Goal: Task Accomplishment & Management: Manage account settings

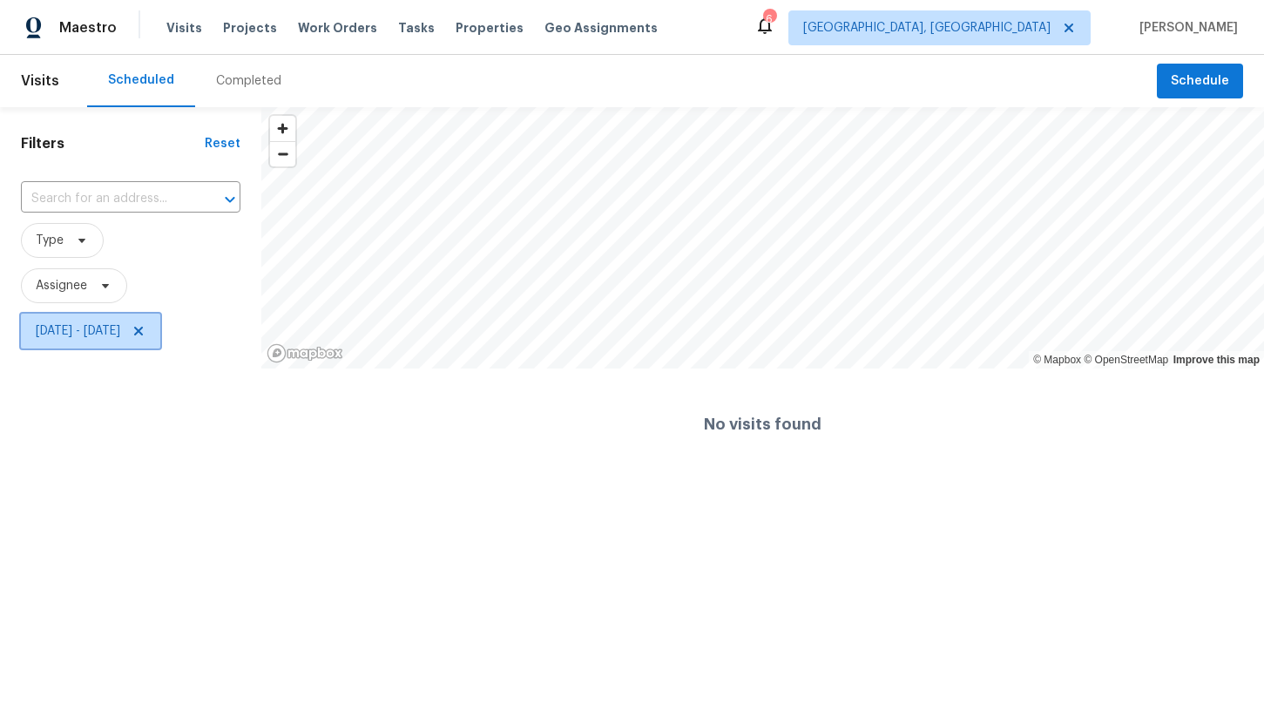
click at [120, 339] on span "[DATE] - [DATE]" at bounding box center [78, 330] width 84 height 17
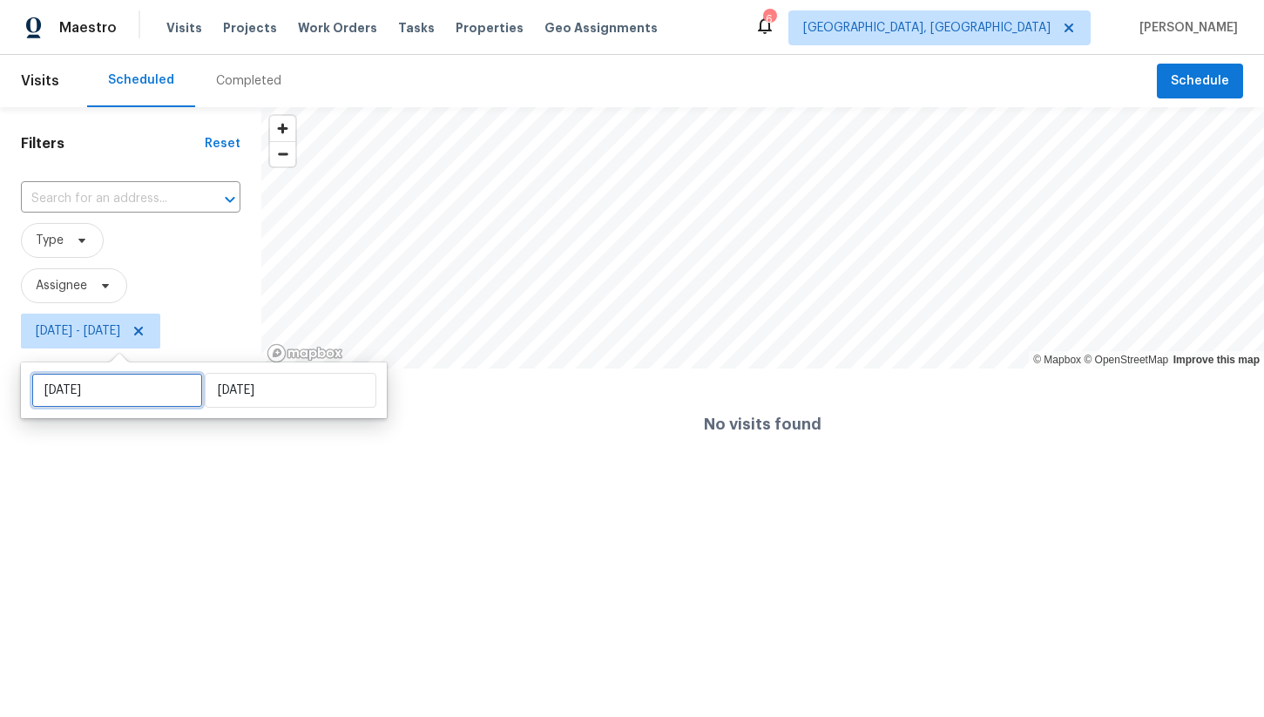
select select "7"
select select "2025"
select select "8"
select select "2025"
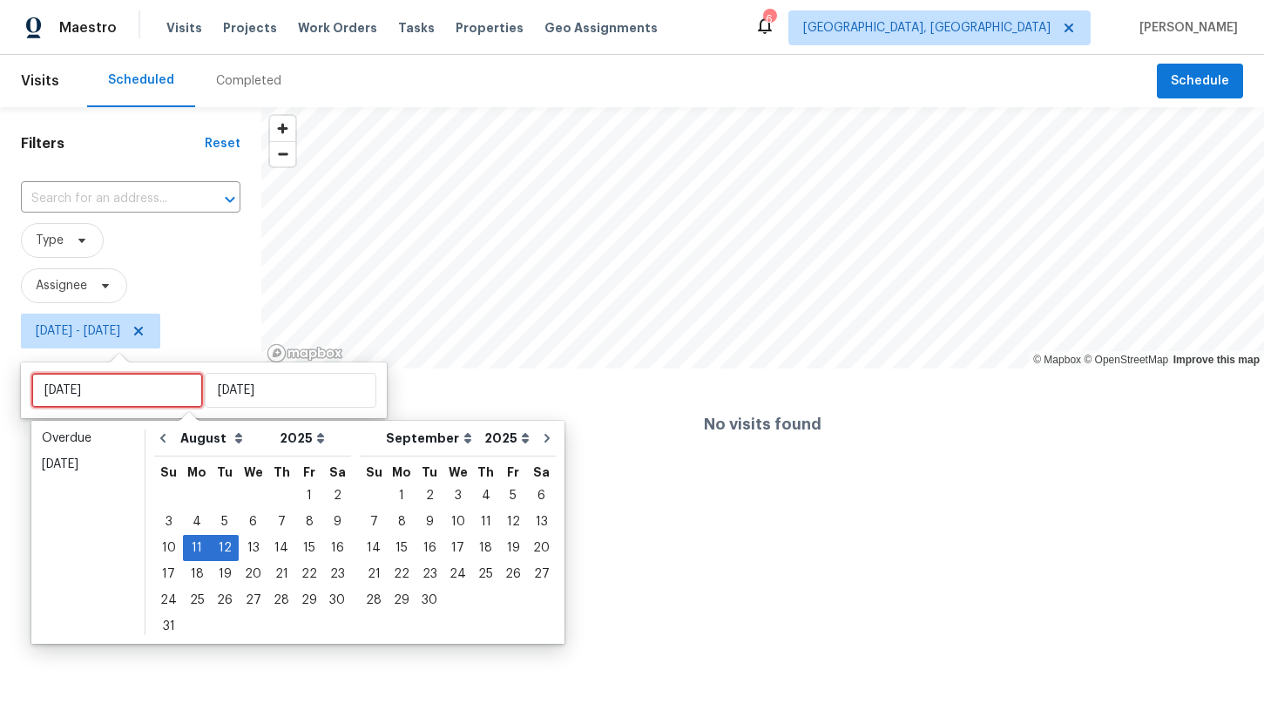
click at [140, 391] on input "Mon, Aug 11" at bounding box center [117, 390] width 172 height 35
type input "Sun, Sep 07"
click at [472, 500] on div "4" at bounding box center [485, 495] width 27 height 24
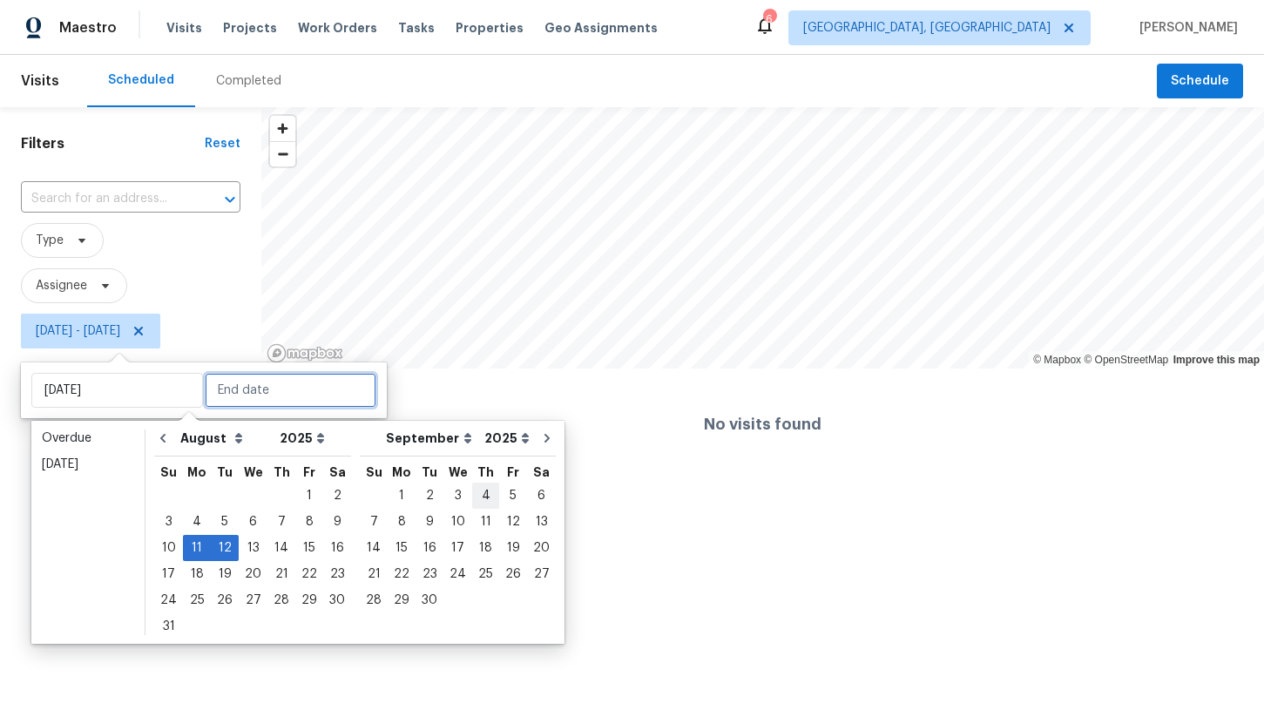
type input "Thu, Sep 04"
type input "Tue, Aug 12"
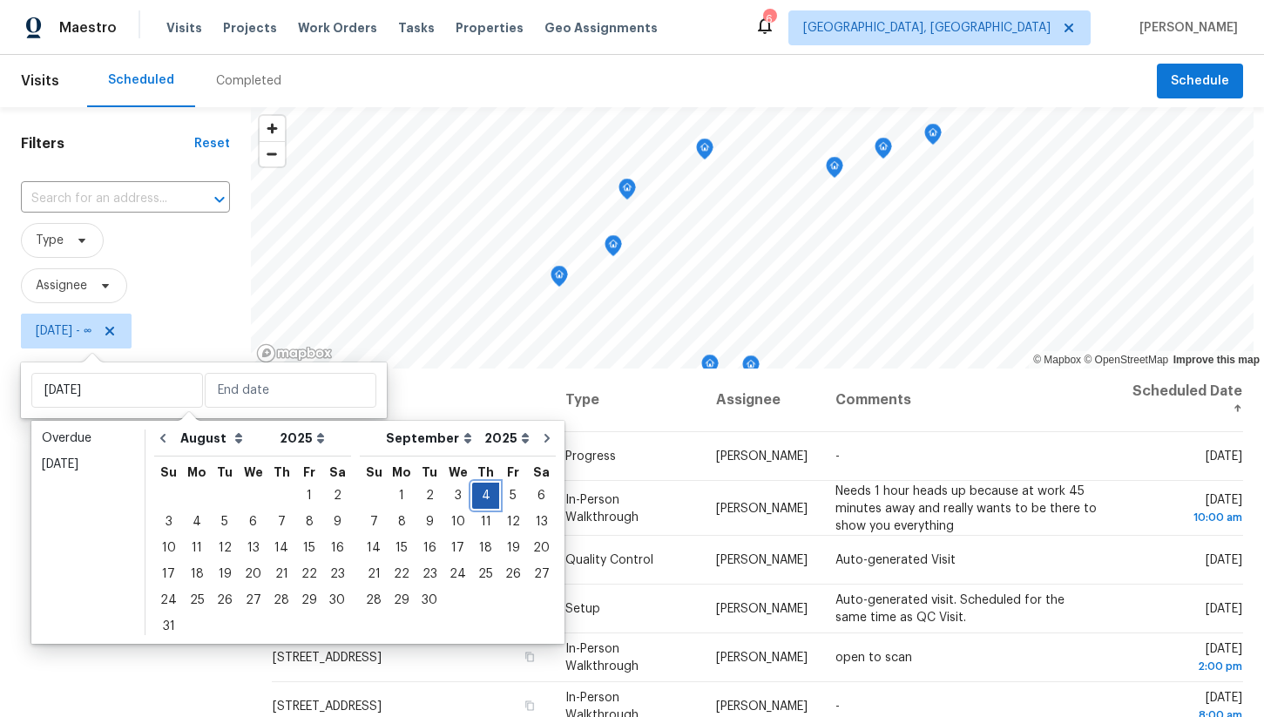
click at [475, 498] on div "4" at bounding box center [485, 495] width 27 height 24
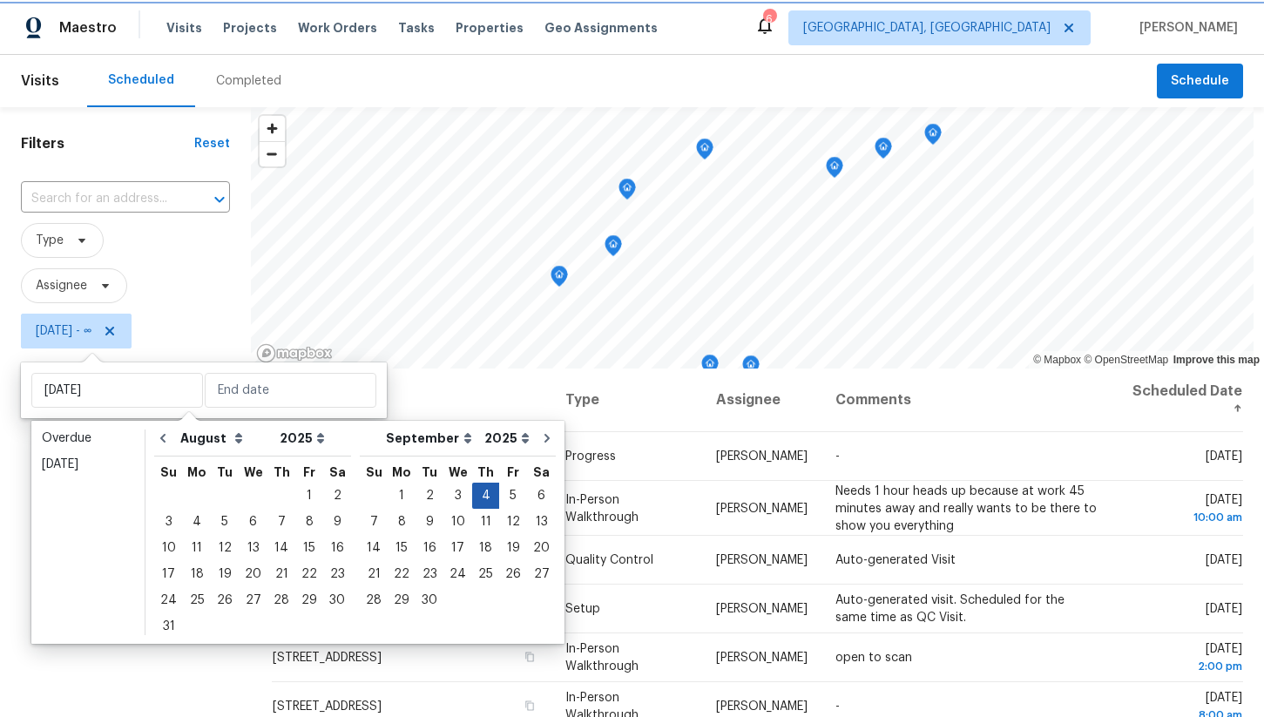
type input "Thu, Sep 04"
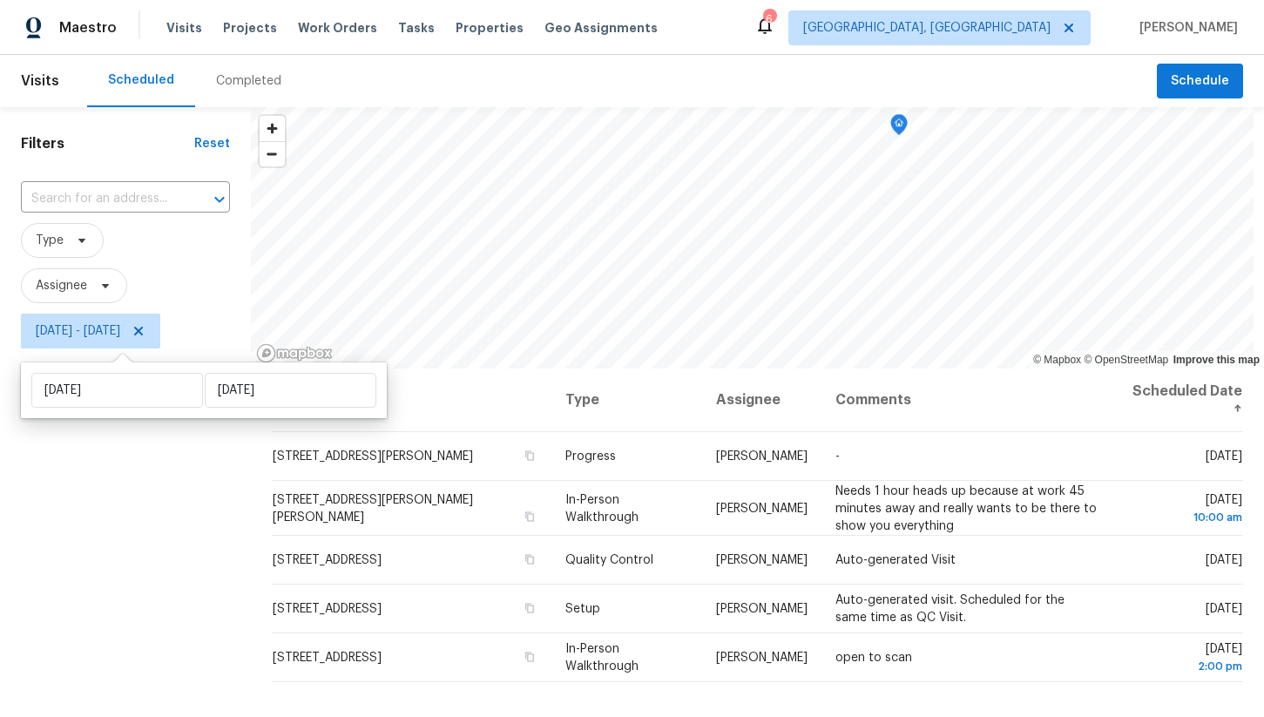
click at [209, 536] on div "Filters Reset ​ Type Assignee Thu, Sep 04 - Thu, Sep 04" at bounding box center [125, 524] width 251 height 834
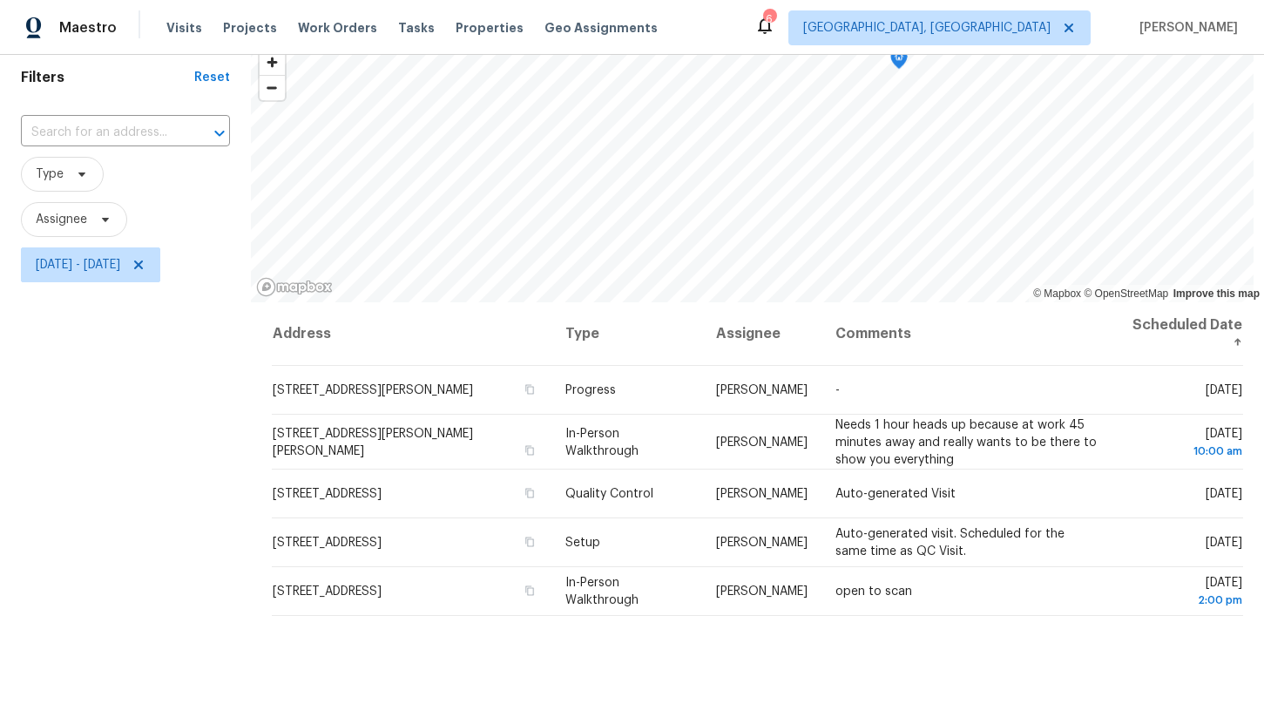
scroll to position [75, 0]
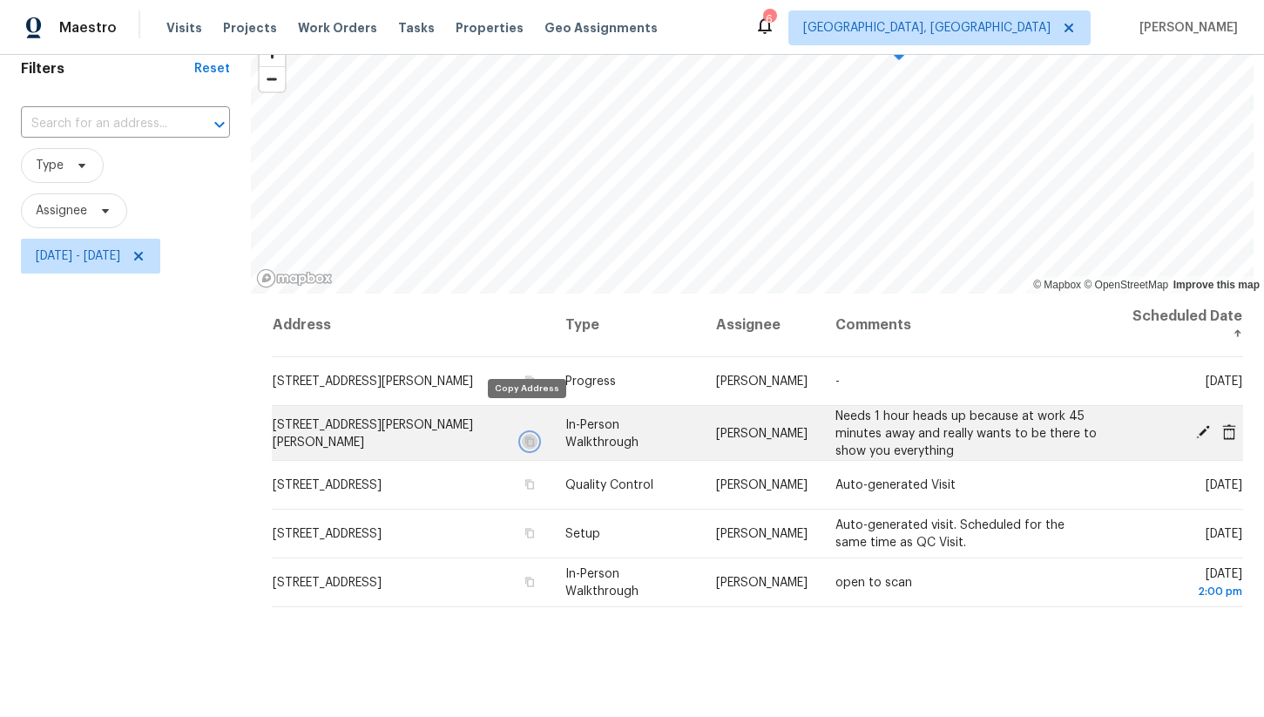
click at [530, 433] on button "button" at bounding box center [530, 441] width 16 height 16
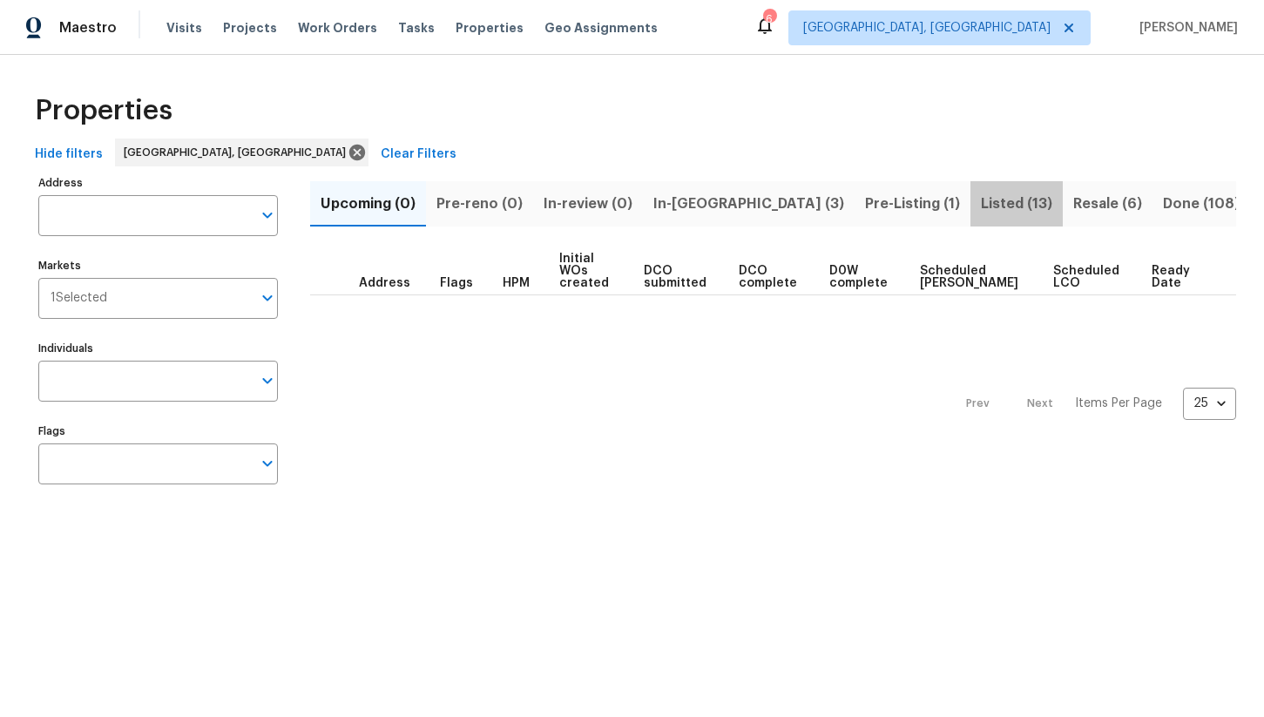
click at [981, 206] on span "Listed (13)" at bounding box center [1016, 204] width 71 height 24
